Goal: Check status: Check status

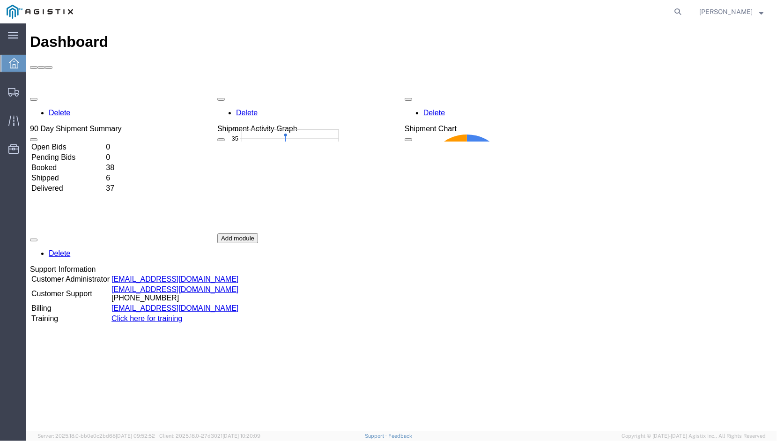
drag, startPoint x: 672, startPoint y: 14, endPoint x: 664, endPoint y: 14, distance: 8.4
click at [672, 14] on icon at bounding box center [677, 11] width 13 height 13
click at [506, 13] on input "search" at bounding box center [528, 11] width 285 height 22
paste input "56570749"
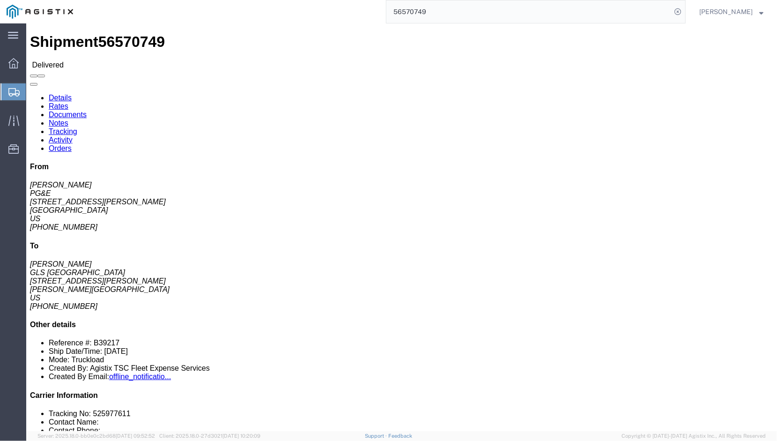
click link "Documents"
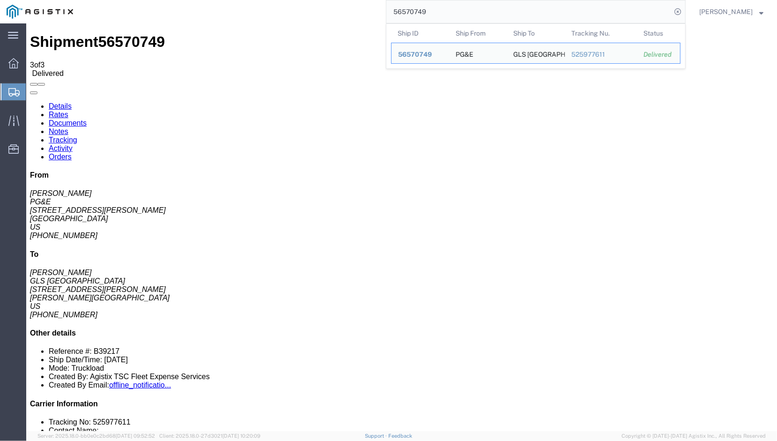
drag, startPoint x: 430, startPoint y: 9, endPoint x: 347, endPoint y: 12, distance: 83.0
click at [349, 12] on div "56570749 Ship ID Ship From Ship To Tracking Nu. Status Ship ID 56570749 Ship Fr…" at bounding box center [383, 11] width 606 height 23
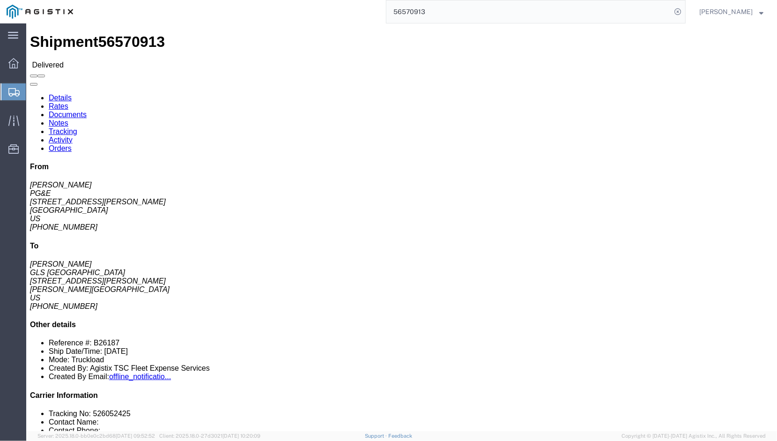
click link "Documents"
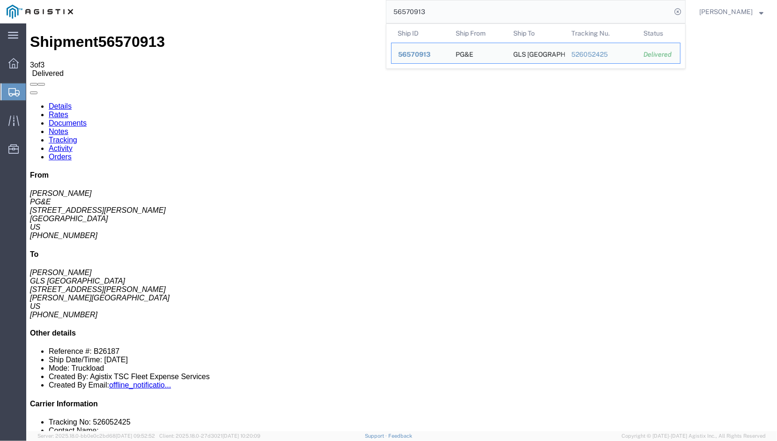
drag, startPoint x: 412, startPoint y: 16, endPoint x: 342, endPoint y: 15, distance: 69.8
click at [347, 15] on div "56570913 Ship ID Ship From Ship To Tracking Nu. Status Ship ID 56570913 Ship Fr…" at bounding box center [383, 11] width 606 height 23
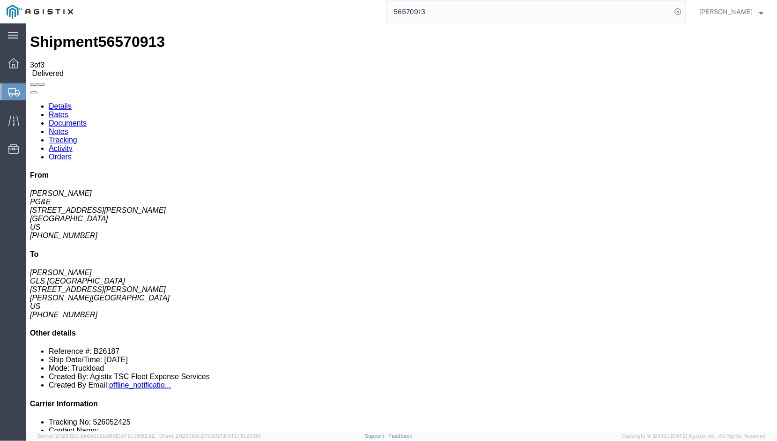
paste input "9932"
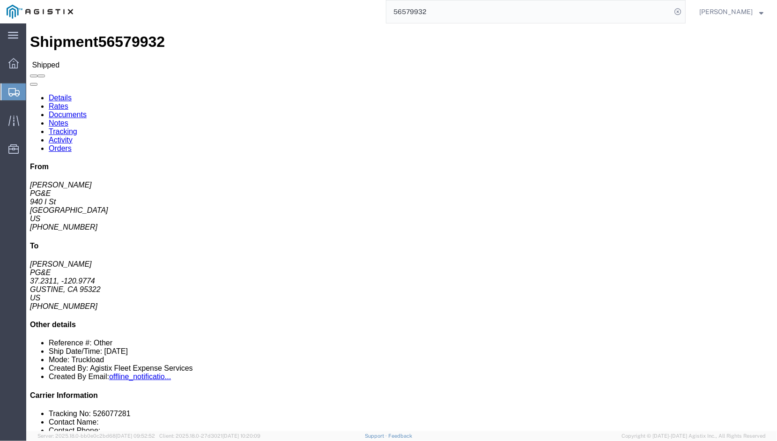
click link "Documents"
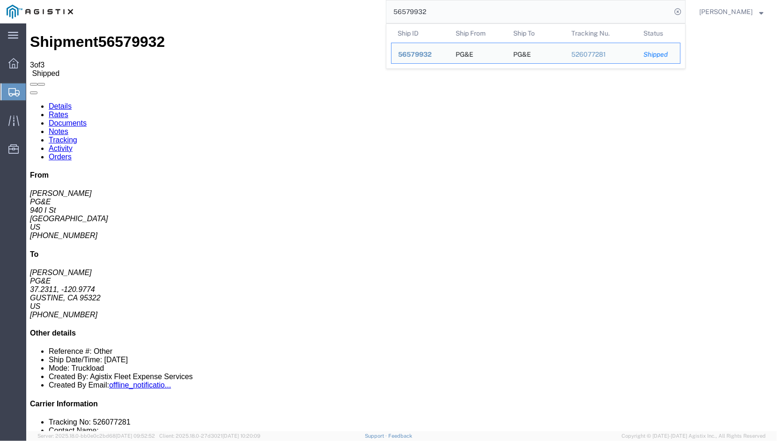
drag, startPoint x: 431, startPoint y: 17, endPoint x: 341, endPoint y: 15, distance: 89.9
click at [341, 15] on div "56579932 Ship ID Ship From Ship To Tracking Nu. Status Ship ID 56579932 Ship Fr…" at bounding box center [383, 11] width 606 height 23
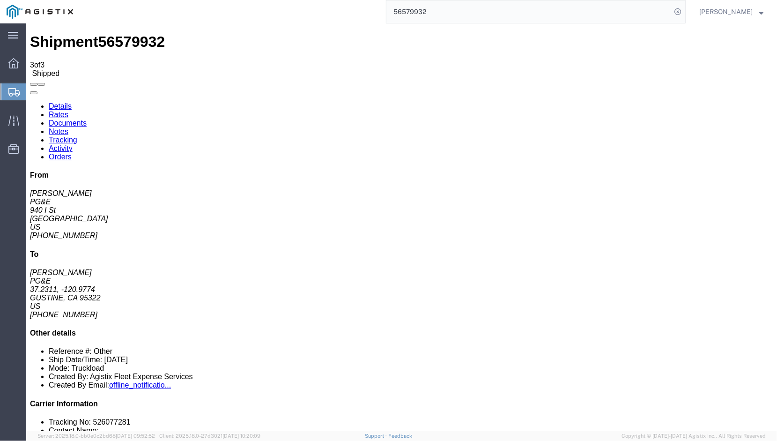
paste input "700248"
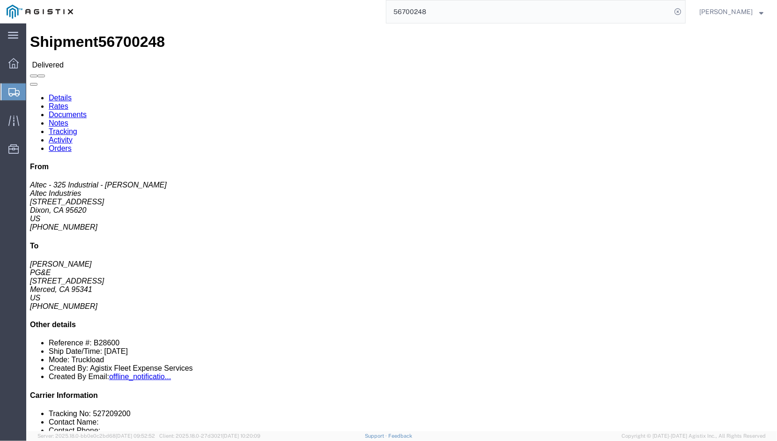
click link "Documents"
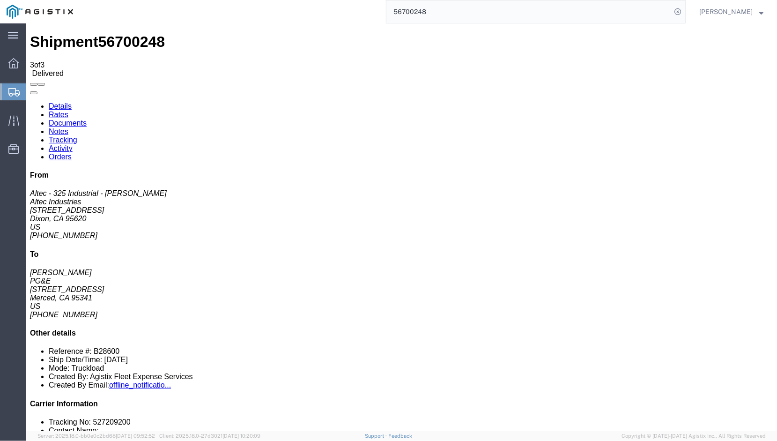
click at [55, 102] on link "Details" at bounding box center [59, 106] width 23 height 8
drag, startPoint x: 442, startPoint y: 13, endPoint x: 347, endPoint y: 11, distance: 94.6
click at [360, 10] on div "56700248" at bounding box center [383, 11] width 606 height 23
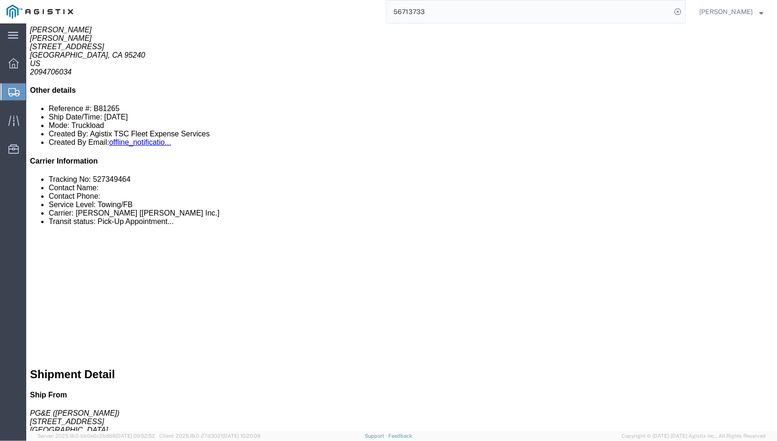
scroll to position [47, 0]
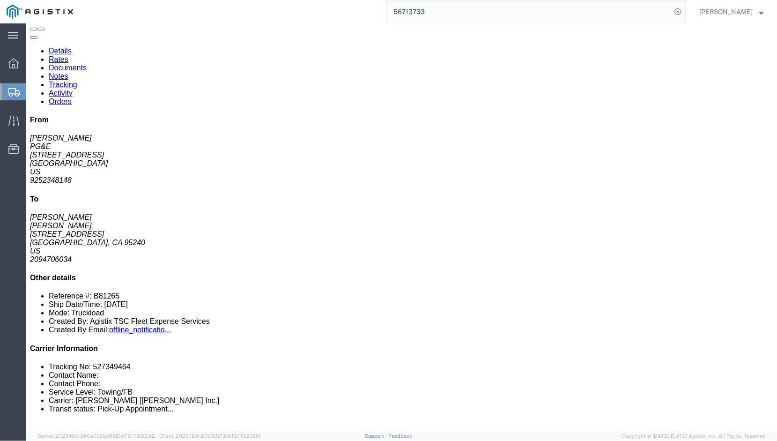
click link "Documents"
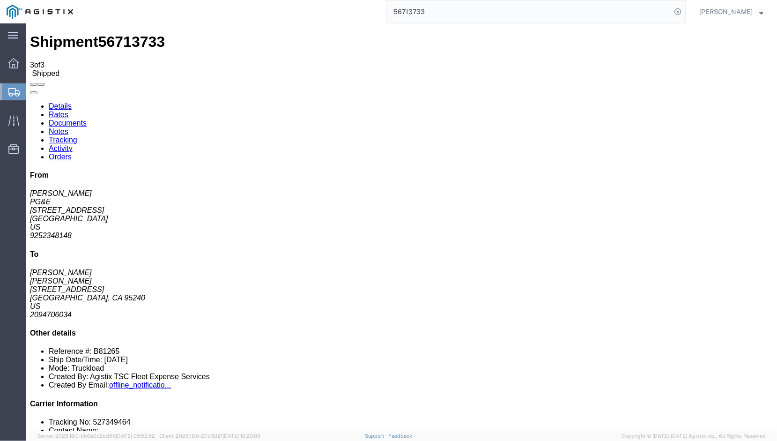
click at [64, 102] on link "Details" at bounding box center [59, 106] width 23 height 8
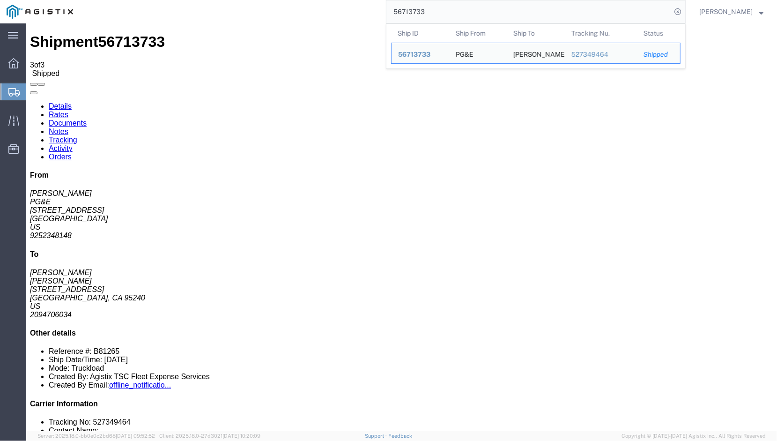
drag, startPoint x: 430, startPoint y: 9, endPoint x: 381, endPoint y: 9, distance: 48.7
click at [386, 9] on input "56713733" at bounding box center [528, 11] width 285 height 22
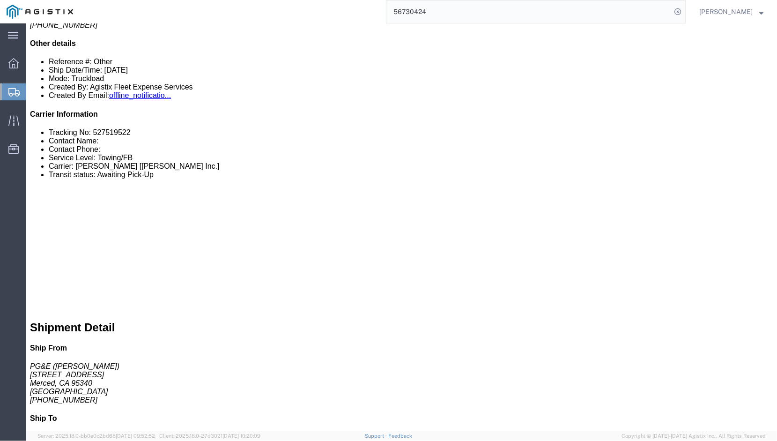
scroll to position [328, 0]
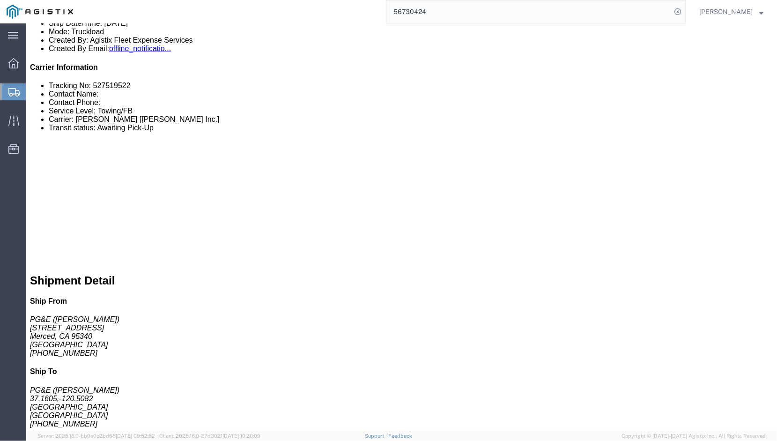
click link "Documents"
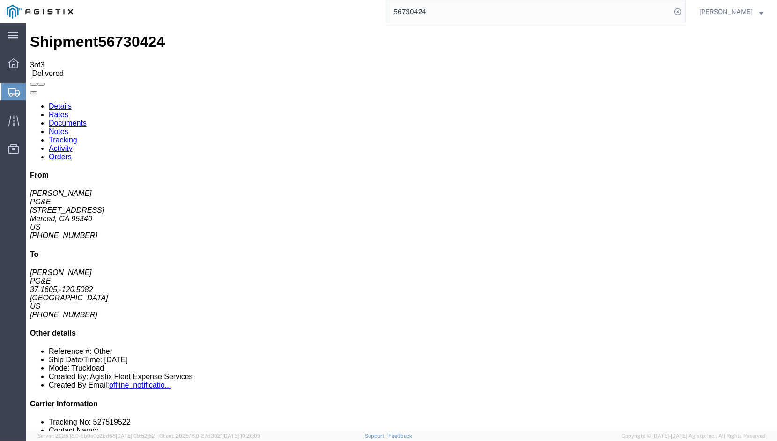
click at [66, 102] on link "Details" at bounding box center [59, 106] width 23 height 8
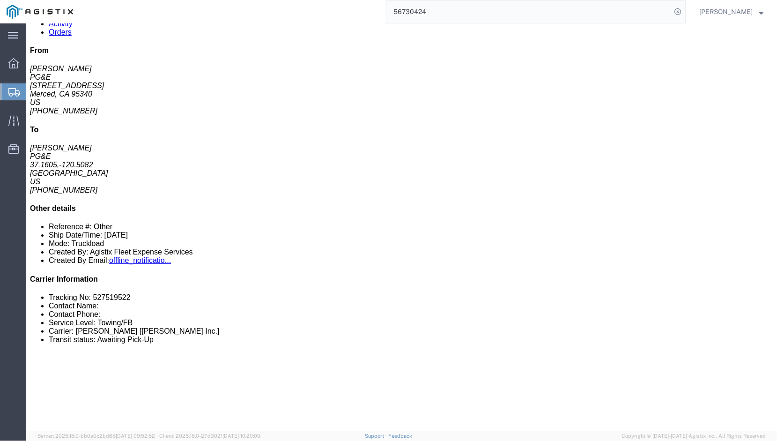
scroll to position [140, 0]
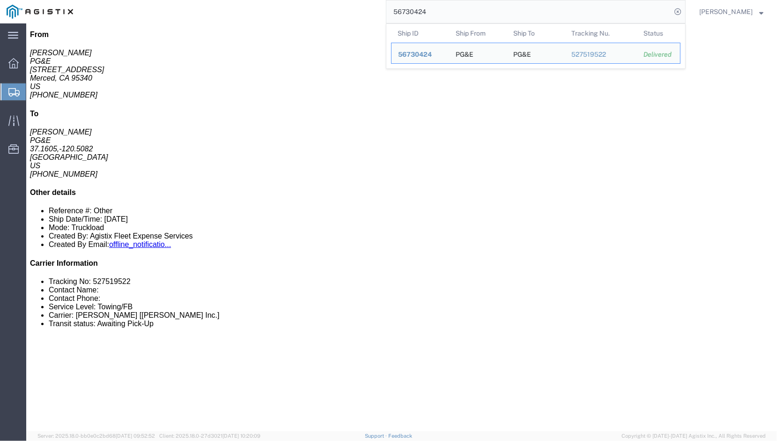
drag, startPoint x: 414, startPoint y: 13, endPoint x: 357, endPoint y: 11, distance: 57.6
click at [368, 11] on div "56730424 Ship ID Ship From Ship To Tracking Nu. Status Ship ID 56730424 Ship Fr…" at bounding box center [383, 11] width 606 height 23
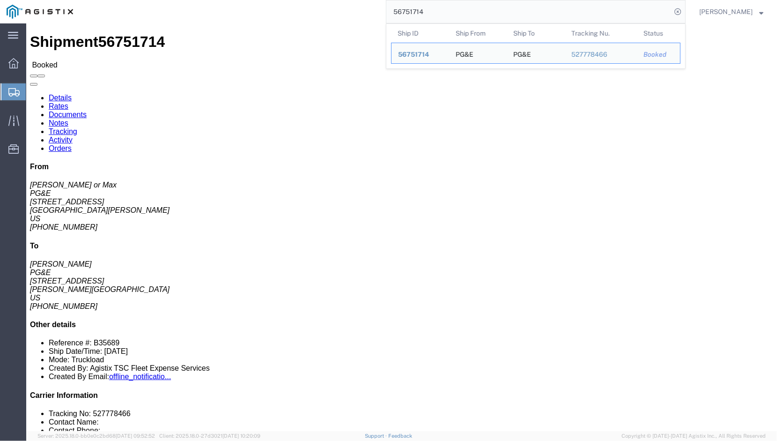
drag, startPoint x: 434, startPoint y: 12, endPoint x: 351, endPoint y: 8, distance: 82.5
click at [351, 8] on div "56751714 Ship ID Ship From Ship To Tracking Nu. Status Ship ID 56751714 Ship Fr…" at bounding box center [383, 11] width 606 height 23
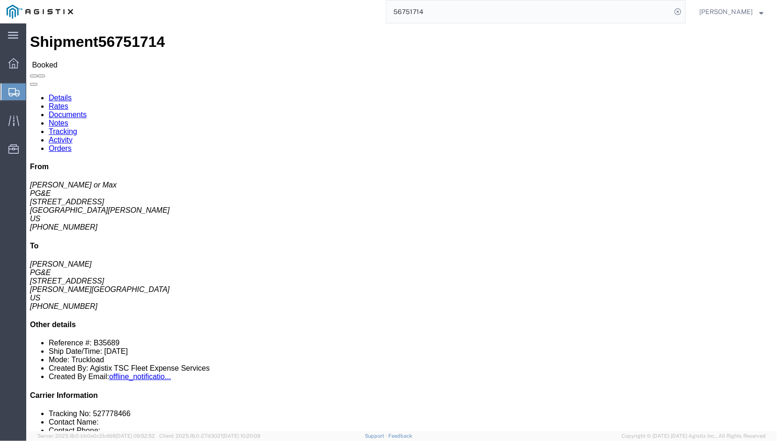
paste input "64186"
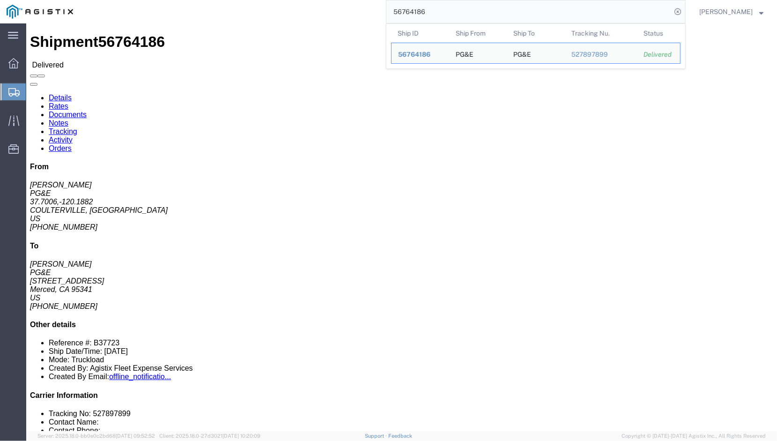
drag, startPoint x: 432, startPoint y: 16, endPoint x: 372, endPoint y: 15, distance: 59.5
click at [371, 15] on div "56764186 Ship ID Ship From Ship To Tracking Nu. Status Ship ID 56764186 Ship Fr…" at bounding box center [383, 11] width 606 height 23
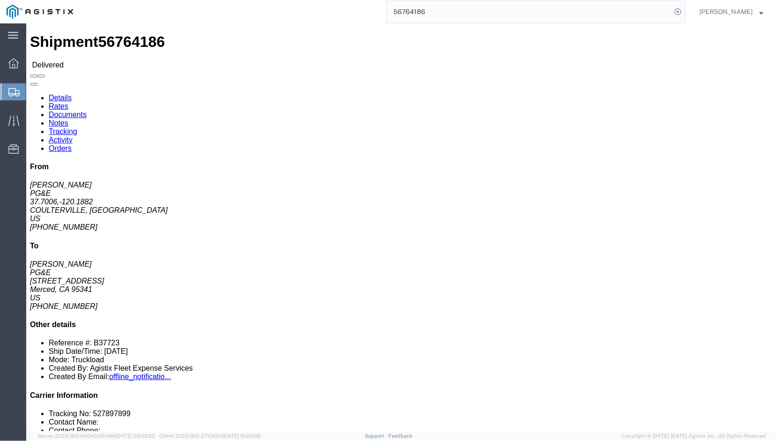
paste input "51714"
type input "56751714"
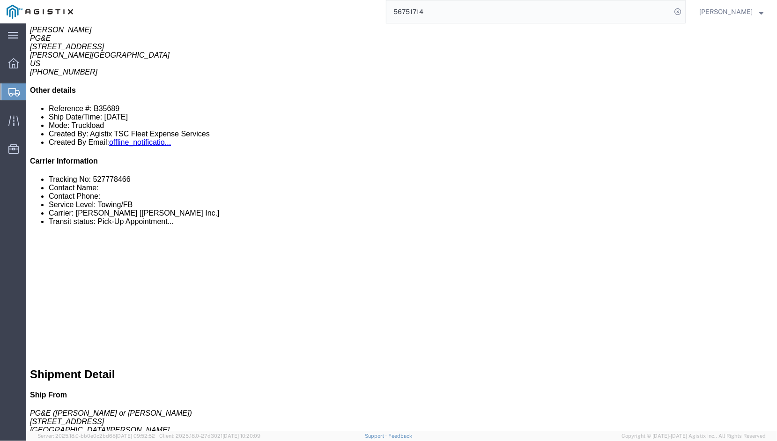
scroll to position [515, 0]
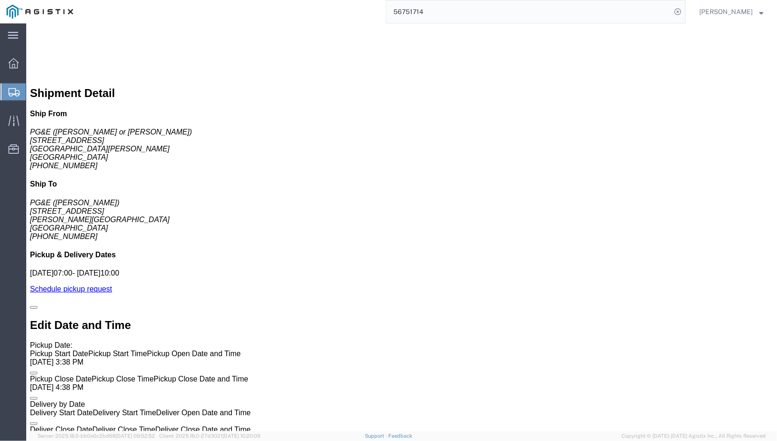
click link "Documents"
